Goal: Task Accomplishment & Management: Complete application form

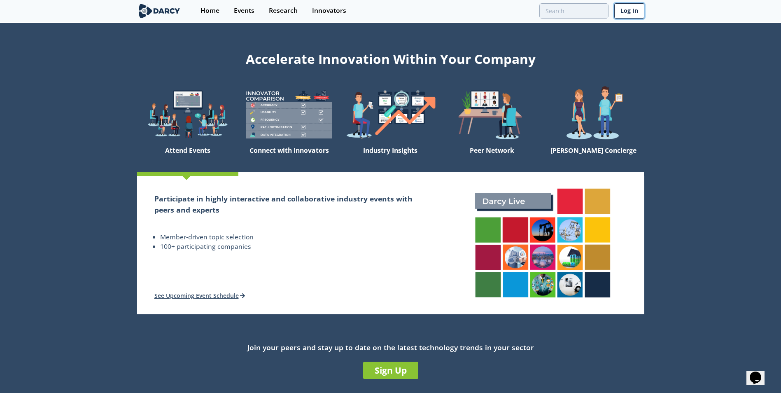
click at [635, 12] on link "Log In" at bounding box center [629, 10] width 30 height 15
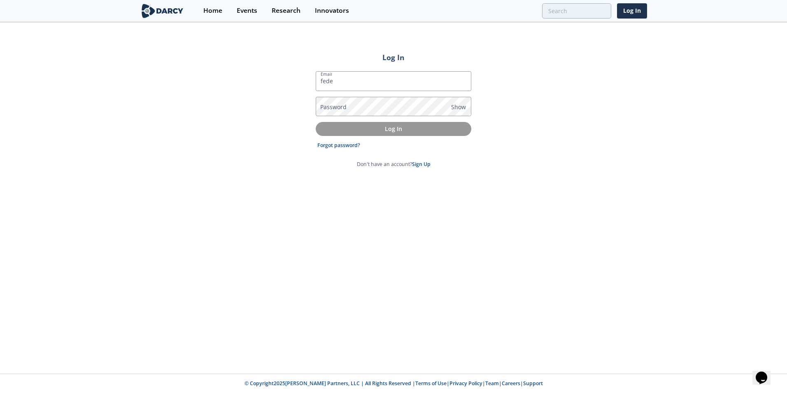
type input "[PERSON_NAME][EMAIL_ADDRESS][DOMAIN_NAME]"
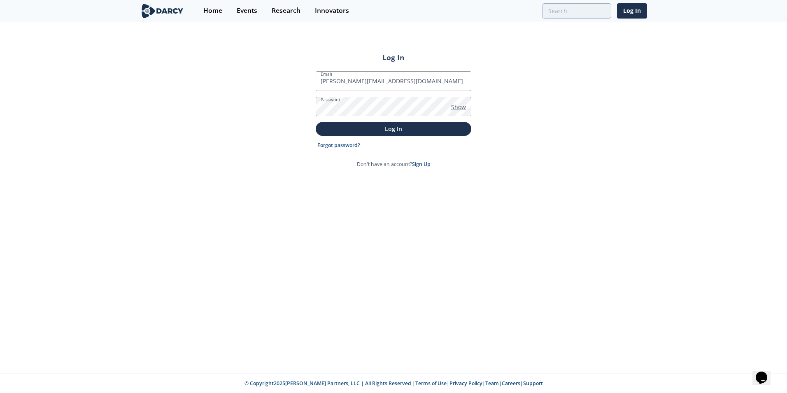
click at [462, 107] on span "Show" at bounding box center [458, 107] width 15 height 9
click at [448, 133] on button "Log In" at bounding box center [394, 129] width 156 height 14
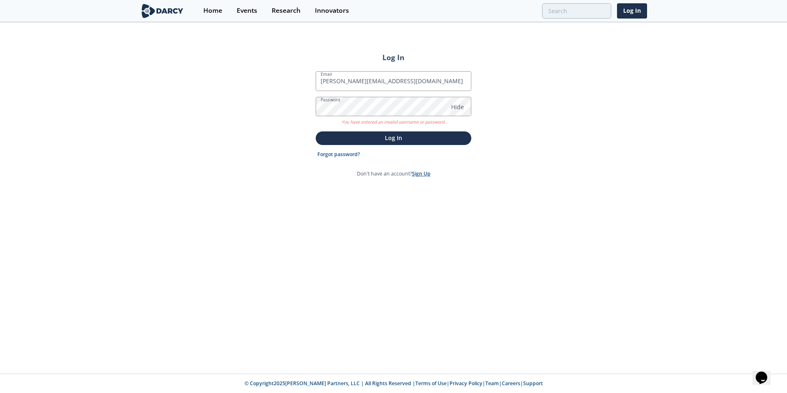
click at [424, 175] on link "Sign Up" at bounding box center [421, 173] width 19 height 7
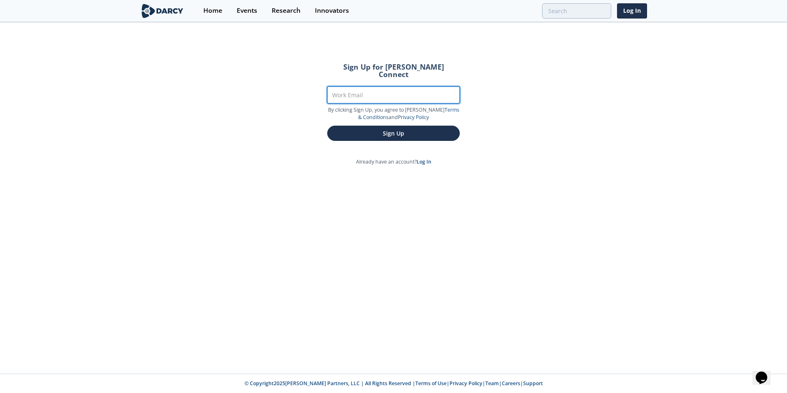
click at [411, 93] on input "Work Email" at bounding box center [393, 94] width 133 height 17
type input "[PERSON_NAME][EMAIL_ADDRESS][DOMAIN_NAME]"
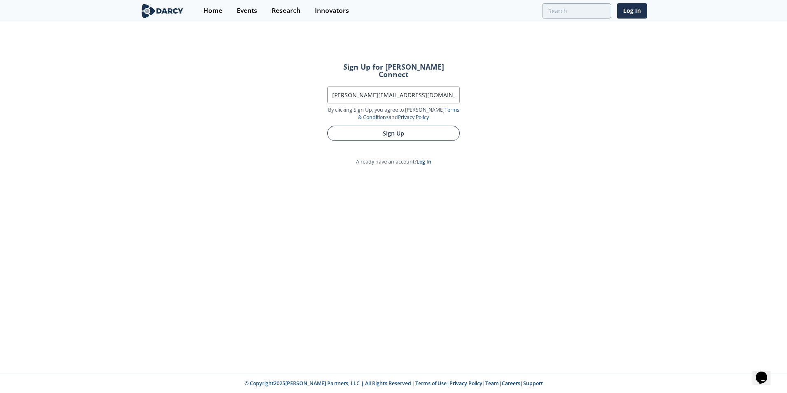
click at [406, 129] on button "Sign Up" at bounding box center [393, 133] width 133 height 15
click at [417, 128] on button "Sign Up" at bounding box center [393, 133] width 133 height 15
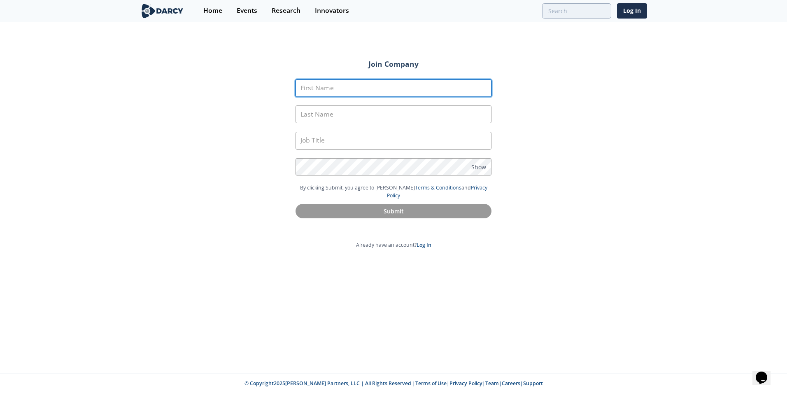
click at [412, 89] on input "First Name" at bounding box center [394, 88] width 196 height 18
type input "Garcia Bidegain"
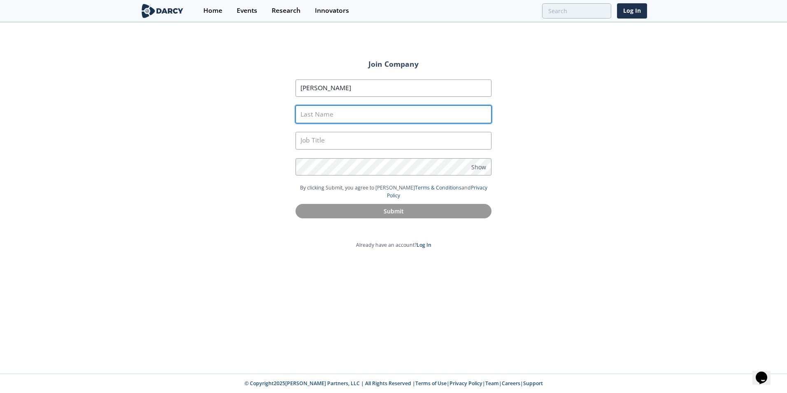
type input "Alejandro"
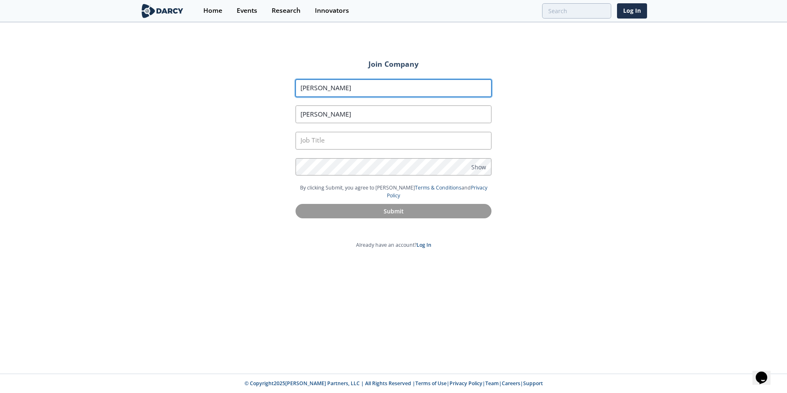
drag, startPoint x: 360, startPoint y: 87, endPoint x: 238, endPoint y: 82, distance: 122.4
click at [238, 82] on div "Join Company First Name Garcia Bidegain Last Name Alejandro Job Title Password …" at bounding box center [393, 198] width 787 height 350
type input "Federico Alejandro"
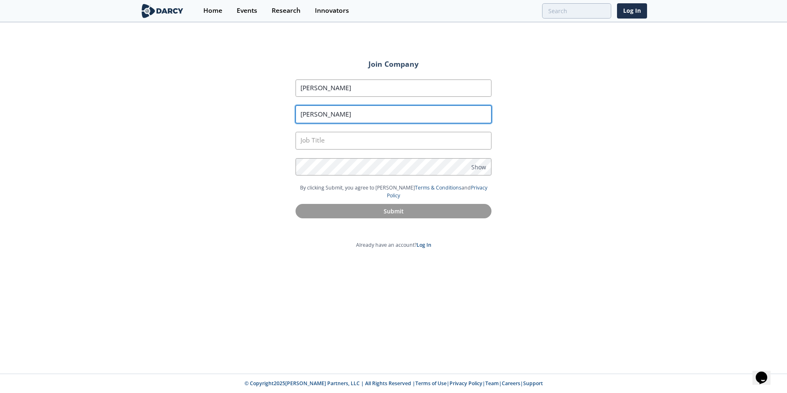
paste input "Garcia Bidegain"
type input "Garcia Bidegain"
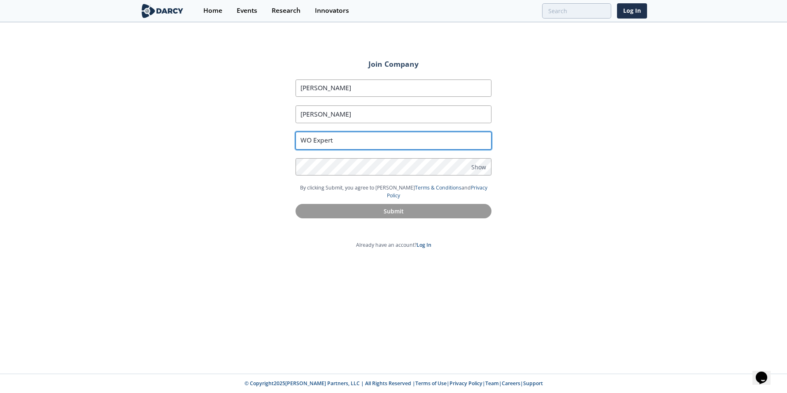
type input "WO Expert"
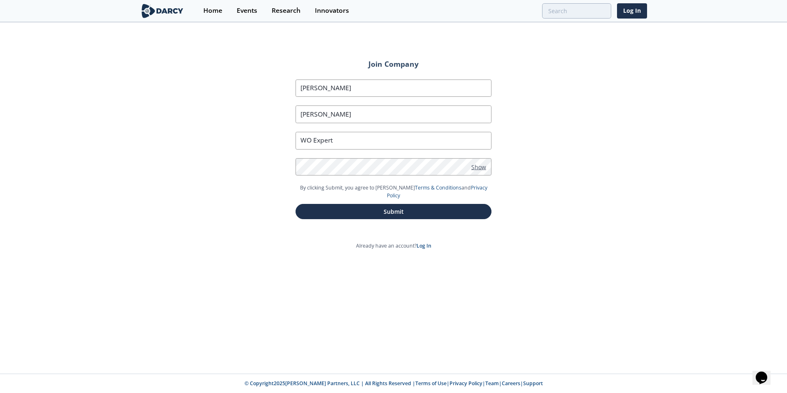
click at [481, 168] on span "Show" at bounding box center [478, 166] width 15 height 9
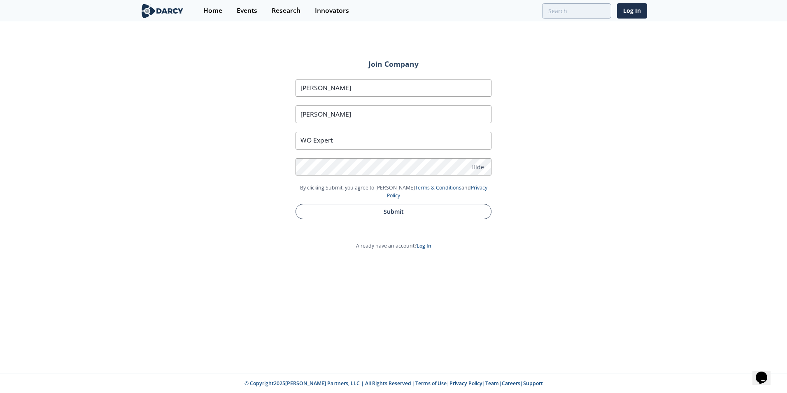
click at [422, 205] on button "Submit" at bounding box center [394, 211] width 196 height 15
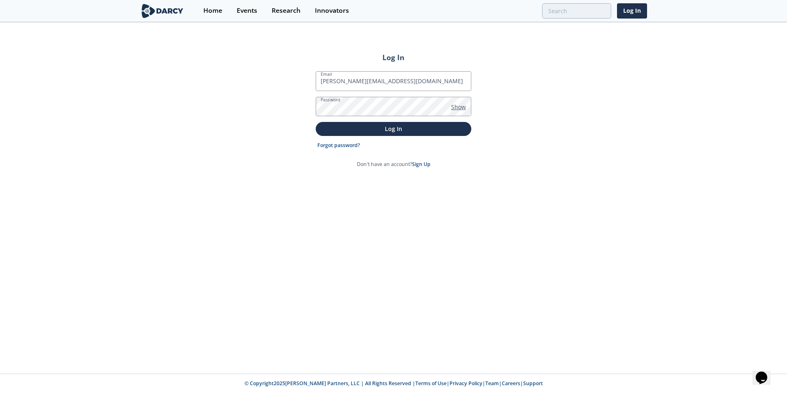
click at [459, 109] on span "Show" at bounding box center [458, 107] width 15 height 9
click at [446, 128] on p "Log In" at bounding box center [394, 128] width 144 height 9
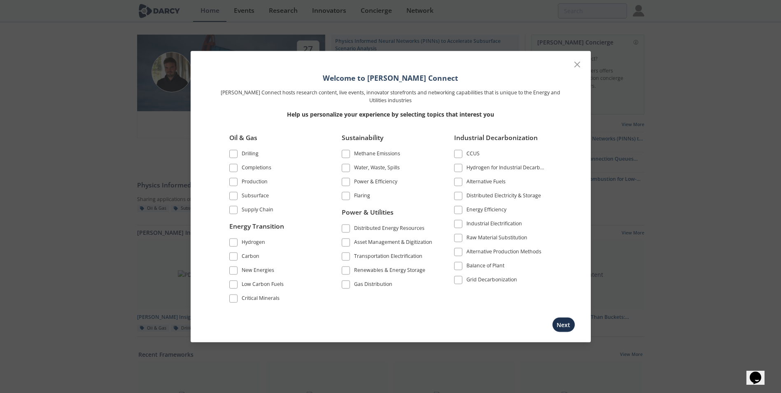
click at [234, 154] on span at bounding box center [234, 154] width 6 height 6
click at [237, 167] on span at bounding box center [233, 168] width 8 height 8
click at [235, 180] on span at bounding box center [234, 182] width 6 height 6
click at [236, 196] on span at bounding box center [234, 196] width 6 height 6
click at [234, 208] on span at bounding box center [234, 210] width 6 height 6
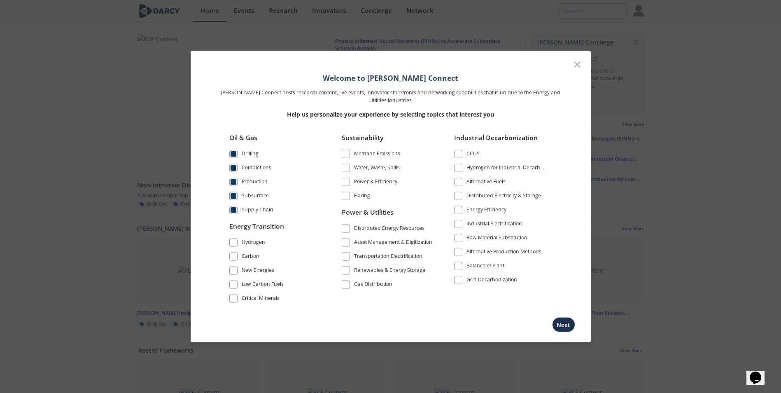
click at [345, 289] on label "Gas Distribution" at bounding box center [388, 284] width 92 height 11
click at [346, 282] on span at bounding box center [346, 284] width 6 height 6
click at [232, 273] on span at bounding box center [234, 270] width 6 height 6
click at [342, 169] on span at bounding box center [346, 168] width 8 height 8
click at [459, 211] on span at bounding box center [458, 210] width 6 height 6
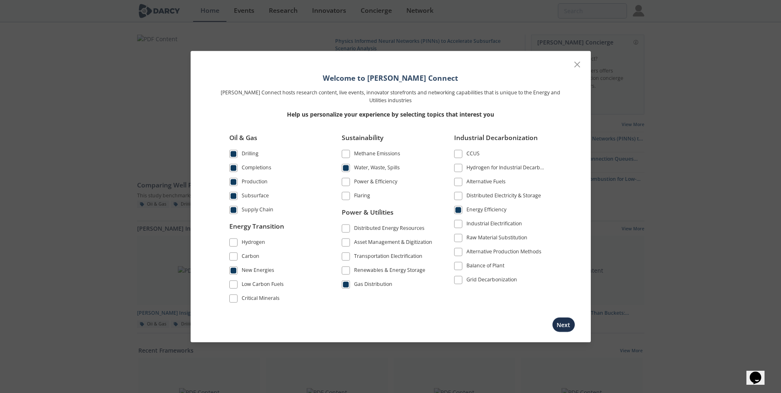
click at [460, 181] on span at bounding box center [458, 182] width 6 height 6
click at [565, 320] on button "Next" at bounding box center [563, 324] width 23 height 15
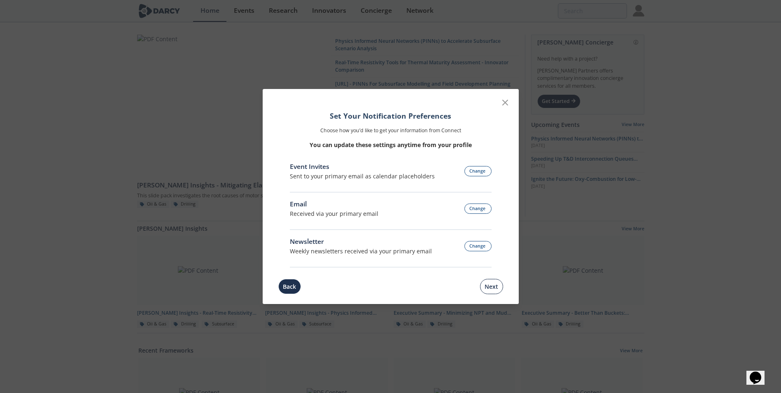
click at [498, 289] on button "Next" at bounding box center [491, 286] width 23 height 15
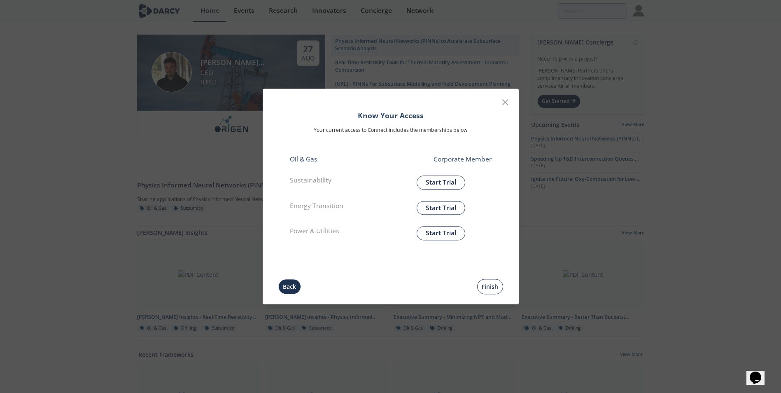
click at [495, 289] on button "Finish" at bounding box center [490, 286] width 26 height 15
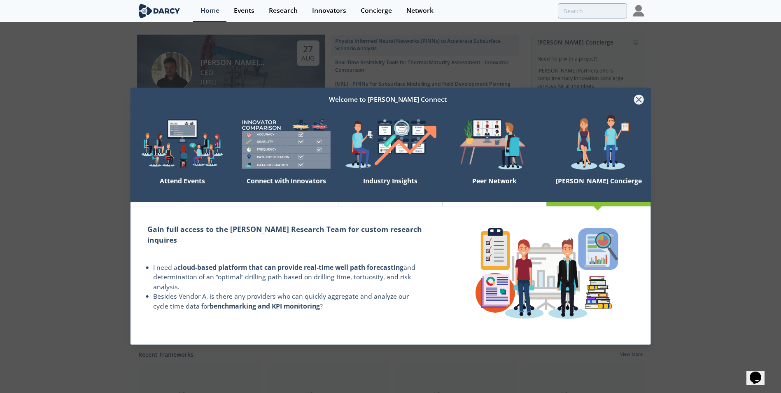
click at [638, 101] on icon at bounding box center [639, 100] width 10 height 10
